Goal: Task Accomplishment & Management: Complete application form

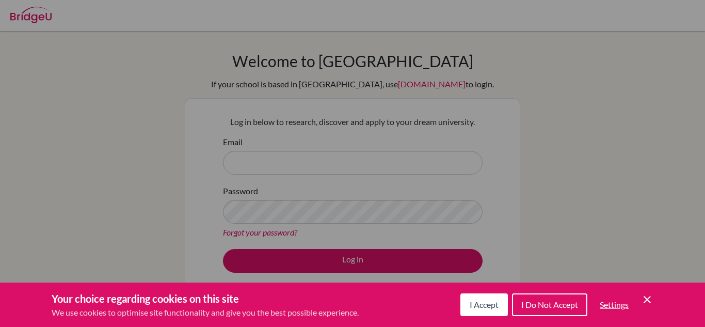
click at [650, 167] on div "Cookie Preferences" at bounding box center [352, 163] width 705 height 327
click at [648, 303] on icon "Cookie Control Close Icon" at bounding box center [647, 299] width 12 height 12
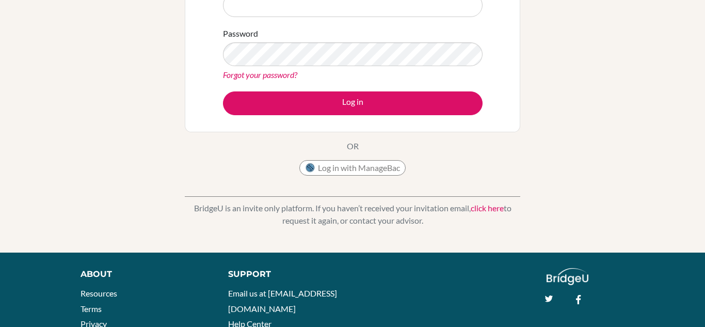
scroll to position [154, 0]
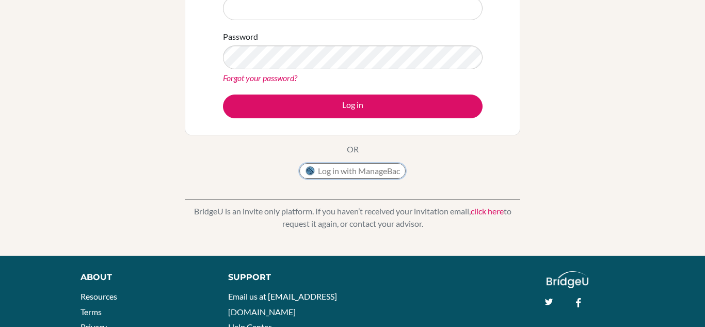
click at [340, 171] on button "Log in with ManageBac" at bounding box center [352, 170] width 106 height 15
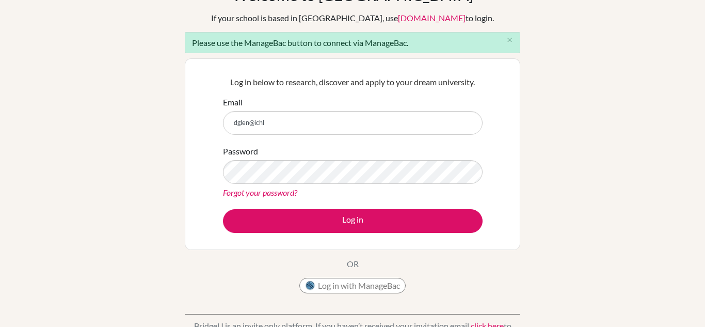
scroll to position [77, 0]
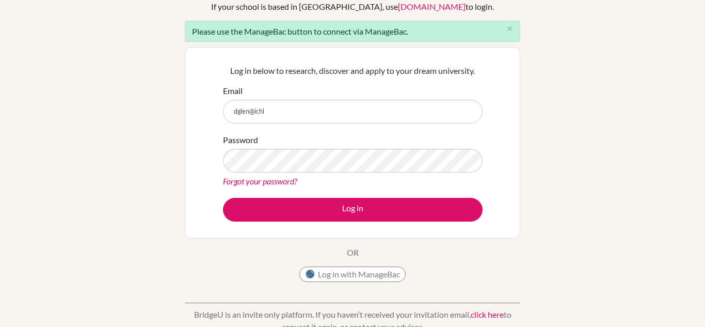
type input "dglen@ichl"
click at [325, 270] on button "Log in with ManageBac" at bounding box center [352, 273] width 106 height 15
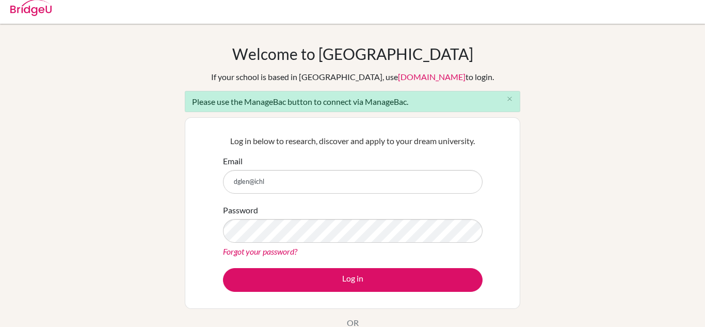
scroll to position [6, 0]
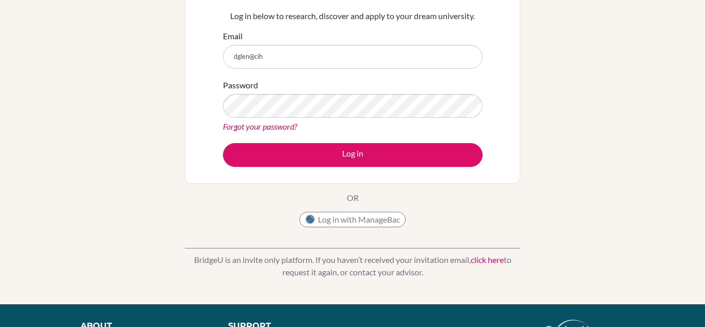
scroll to position [99, 0]
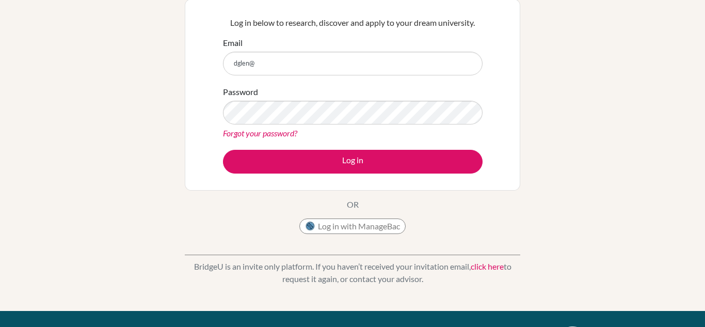
type input "dglen@"
click at [487, 265] on link "click here" at bounding box center [487, 266] width 33 height 10
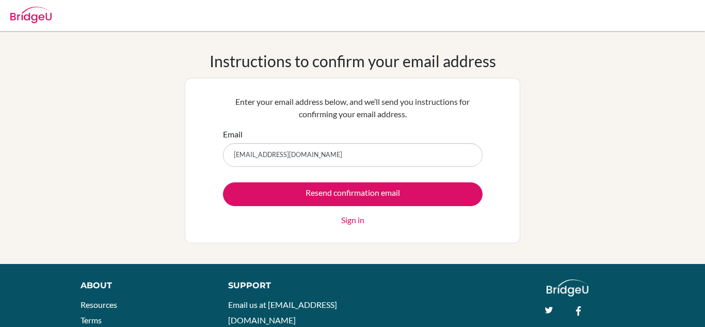
type input "[EMAIL_ADDRESS][DOMAIN_NAME]"
click at [223, 182] on input "Resend confirmation email" at bounding box center [353, 194] width 260 height 24
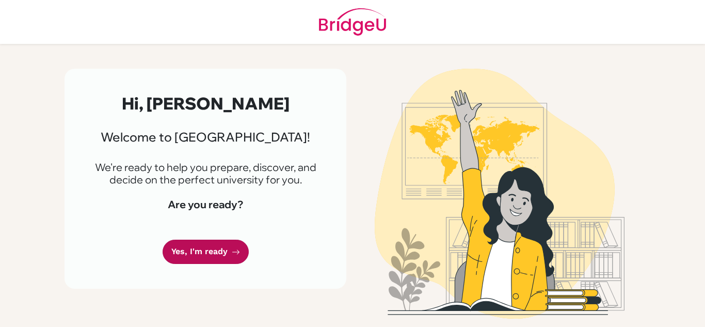
click at [206, 250] on link "Yes, I'm ready" at bounding box center [206, 251] width 86 height 24
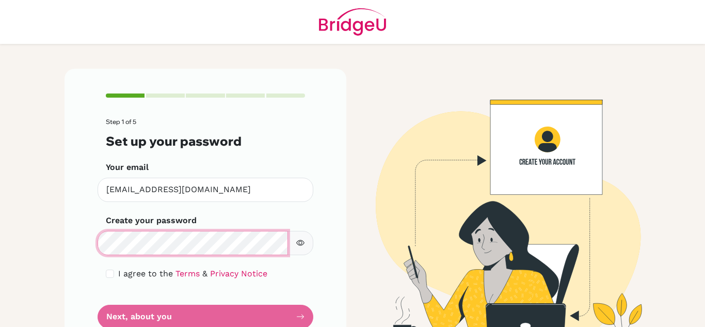
scroll to position [36, 0]
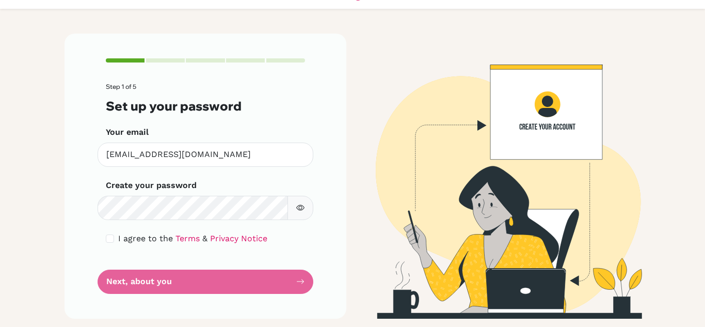
click at [246, 269] on form "Step 1 of 5 Set up your password Your email [EMAIL_ADDRESS][DOMAIN_NAME] Invali…" at bounding box center [205, 188] width 199 height 210
click at [299, 198] on button "button" at bounding box center [300, 208] width 26 height 24
click at [298, 283] on form "Step 1 of 5 Set up your password Your email [EMAIL_ADDRESS][DOMAIN_NAME] Invali…" at bounding box center [205, 188] width 199 height 210
click at [106, 239] on input "checkbox" at bounding box center [110, 238] width 8 height 8
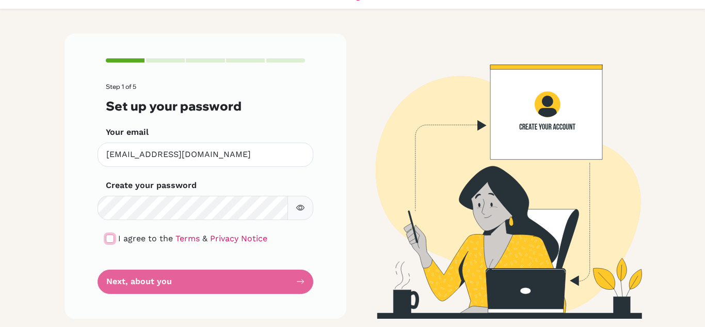
checkbox input "true"
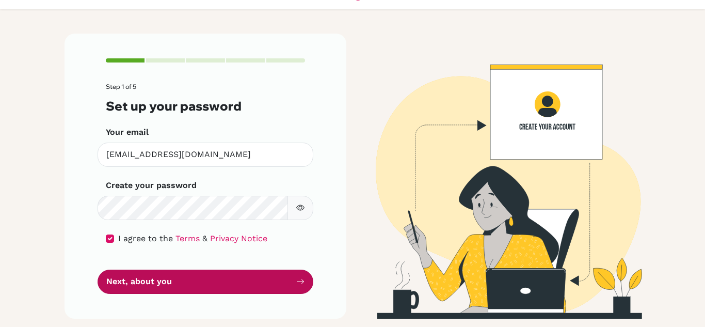
click at [145, 290] on button "Next, about you" at bounding box center [206, 281] width 216 height 24
